Goal: Task Accomplishment & Management: Manage account settings

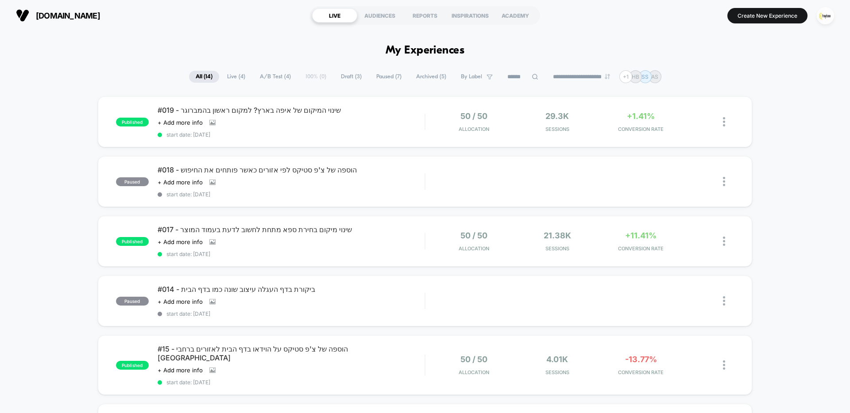
click at [228, 79] on span "Live ( 4 )" at bounding box center [235, 77] width 31 height 12
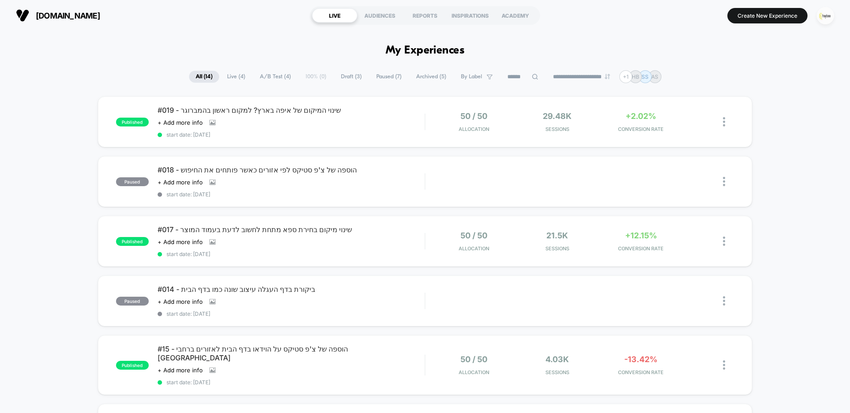
click at [826, 18] on img "button" at bounding box center [824, 15] width 17 height 17
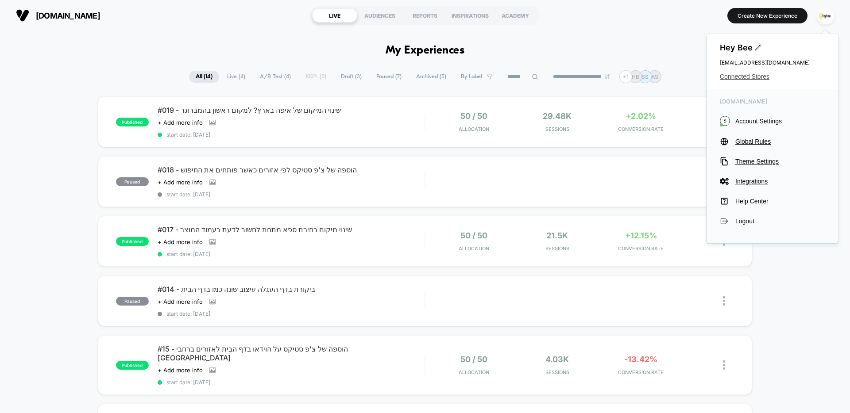
click at [751, 76] on span "Connected Stores" at bounding box center [772, 76] width 105 height 7
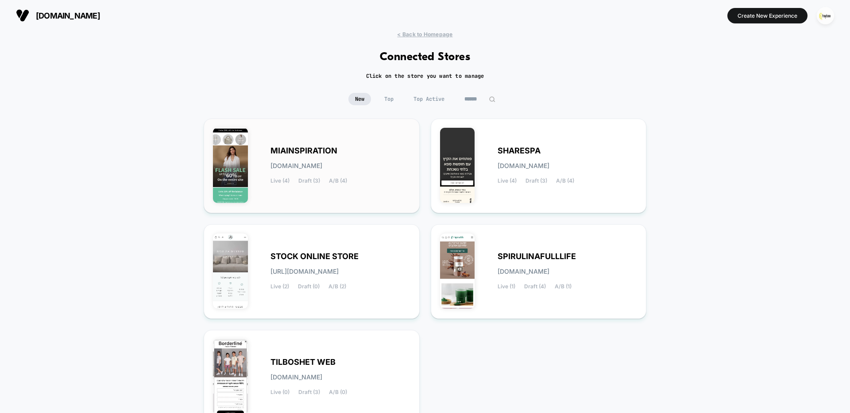
click at [338, 157] on div "MIAINSPIRATION [DOMAIN_NAME] Live (4) Draft (3) A/B (4)" at bounding box center [340, 166] width 140 height 36
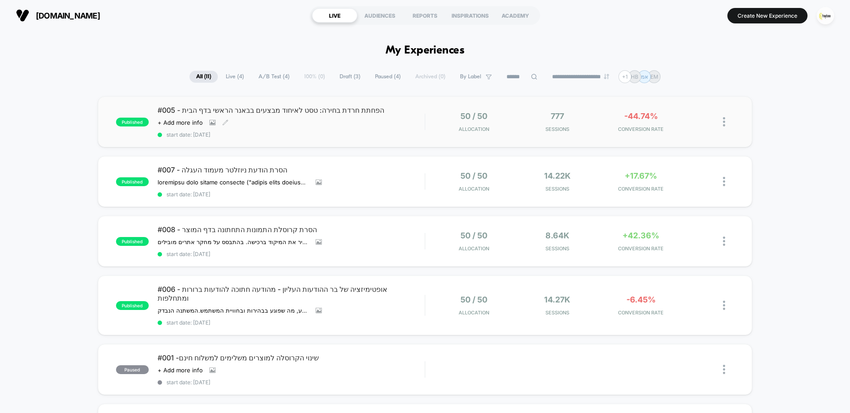
click at [357, 111] on span "#005 - הפחתת חרדת בחירה: טסט לאיחוד מבצעים בבאנר הראשי בדף הבית" at bounding box center [291, 110] width 267 height 9
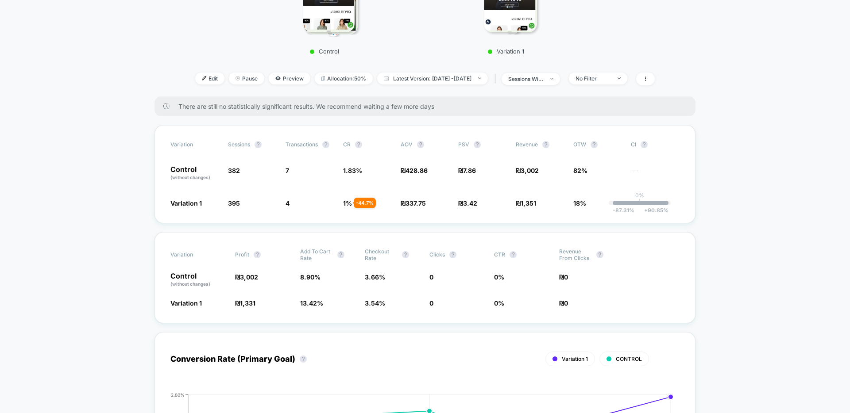
scroll to position [191, 0]
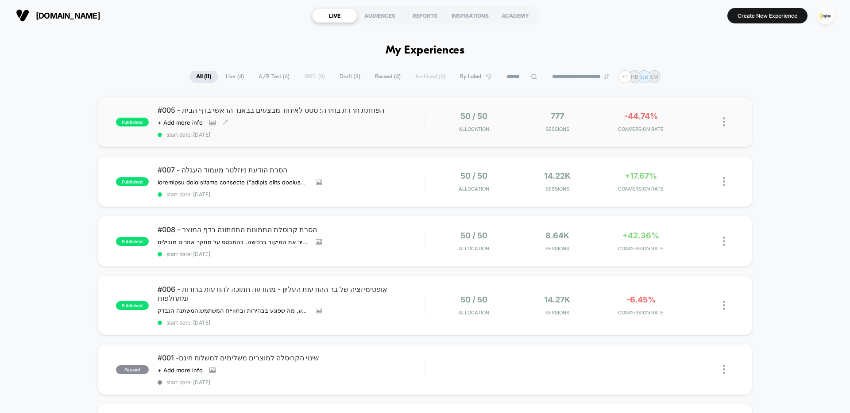
click at [287, 117] on div "#005 - הפחתת חרדת בחירה: טסט לאיחוד מבצעים בבאנר הראשי בדף הבית Click to view i…" at bounding box center [291, 122] width 267 height 32
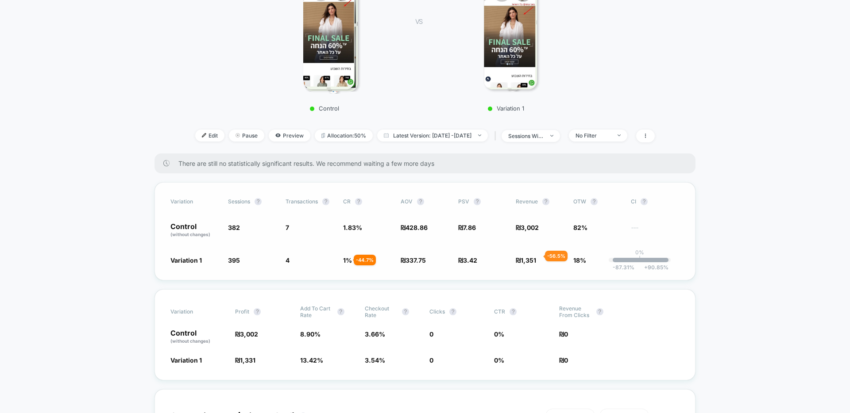
scroll to position [194, 0]
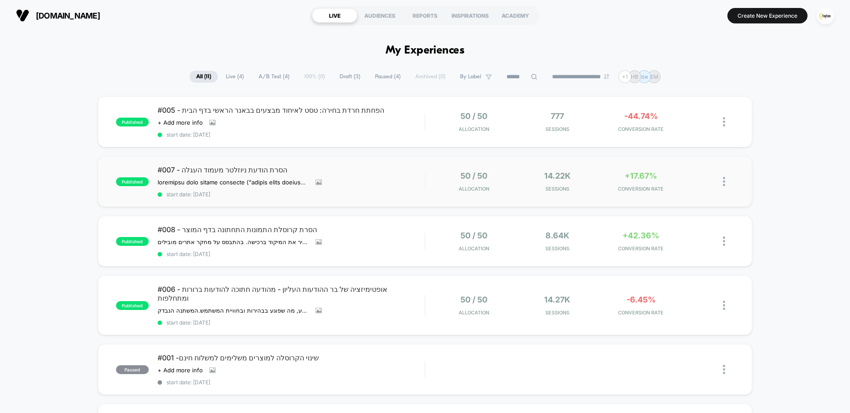
click at [339, 164] on div "published #007 - הסרת הודעת ניוזלטר מעמוד העגלה השערה הסרת הצעת ההרשמה לניוזלטר…" at bounding box center [425, 181] width 654 height 51
click at [377, 242] on div "#008 - הסרת קרוסלת התמונות התחתונה בדף המוצר ההשערה שלנו: הסרת קרוסלת התמונות ה…" at bounding box center [291, 241] width 267 height 32
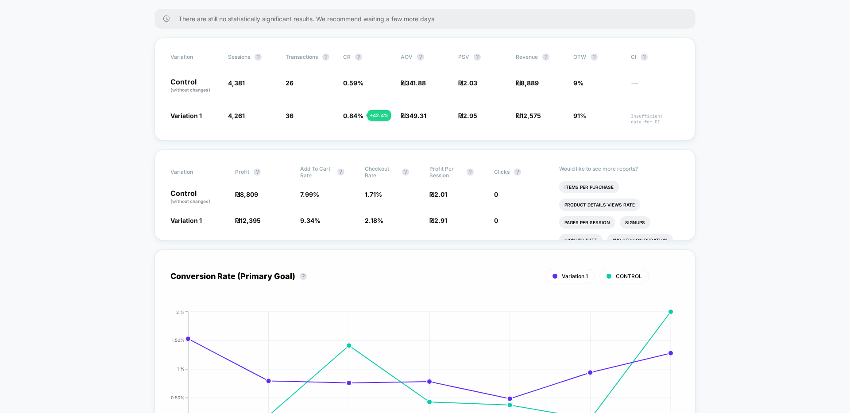
scroll to position [506, 0]
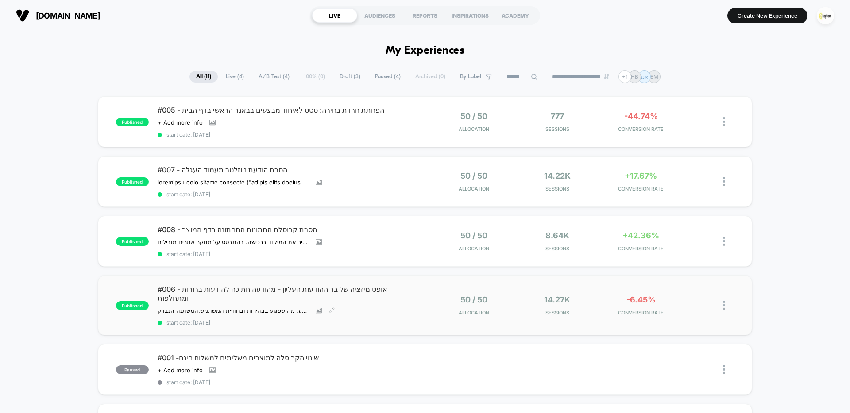
click at [380, 299] on span "#006 - אופטימיזציה של בר ההודעות העליון - מהודעה חתוכה להודעות ברורות ומתחלפות" at bounding box center [291, 294] width 267 height 18
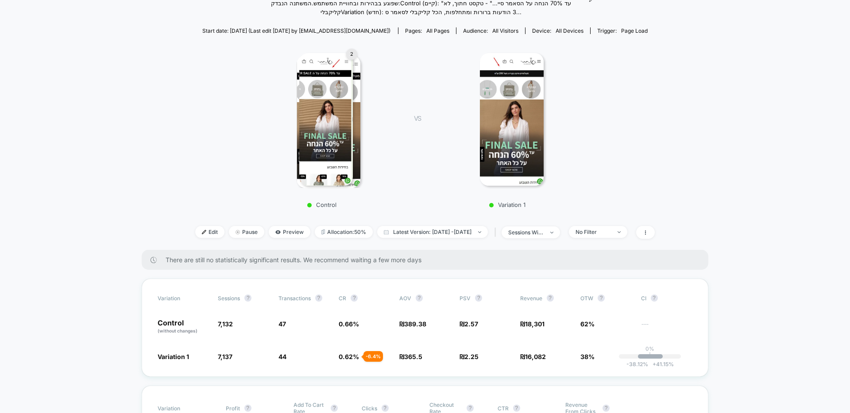
scroll to position [127, 0]
